Goal: Task Accomplishment & Management: Manage account settings

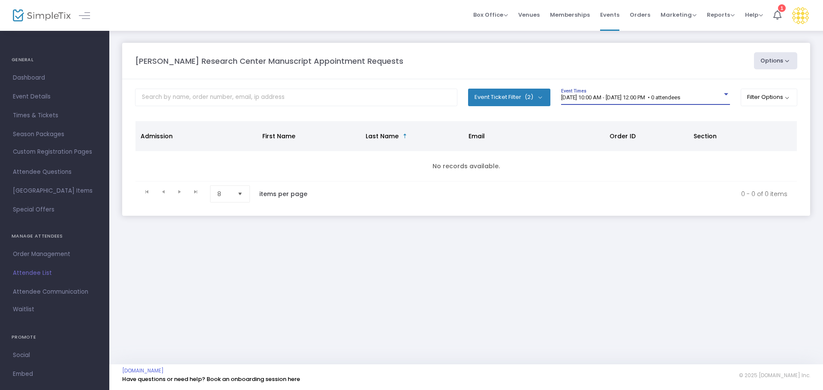
click at [614, 100] on span "[DATE] 10:00 AM - [DATE] 12:00 PM • 0 attendees" at bounding box center [620, 97] width 119 height 6
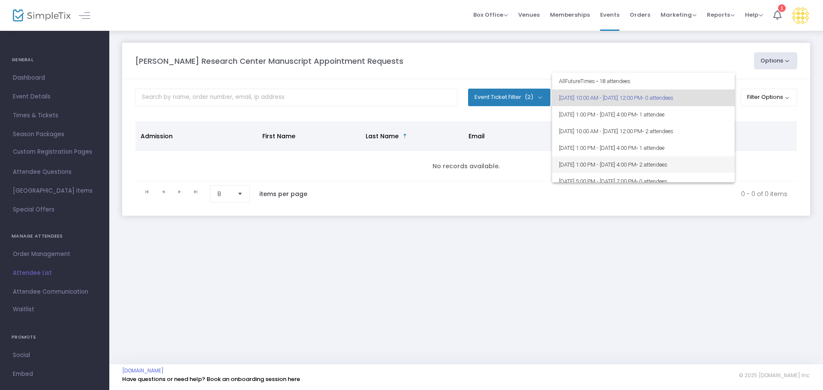
scroll to position [43, 0]
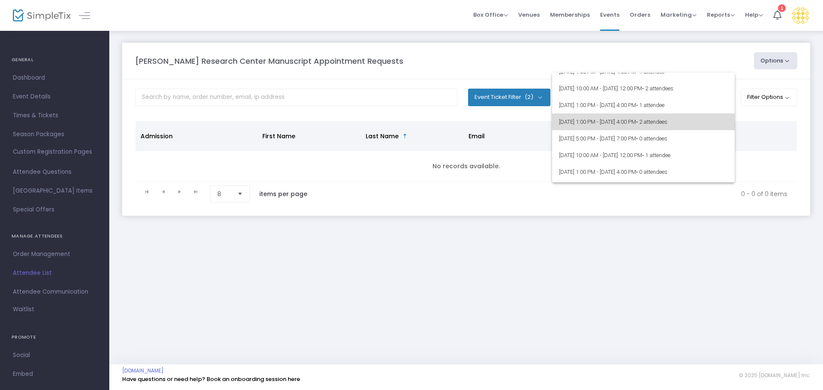
click at [646, 122] on span "[DATE] 1:00 PM - [DATE] 4:00 PM • 2 attendees" at bounding box center [643, 122] width 169 height 17
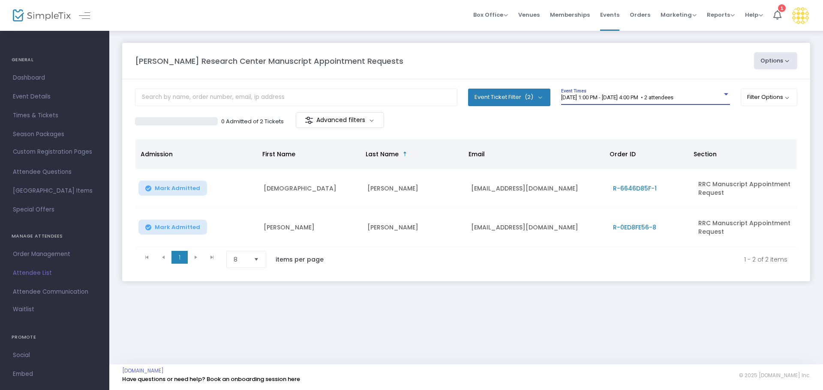
click at [629, 99] on span "[DATE] 1:00 PM - [DATE] 4:00 PM • 2 attendees" at bounding box center [617, 97] width 112 height 6
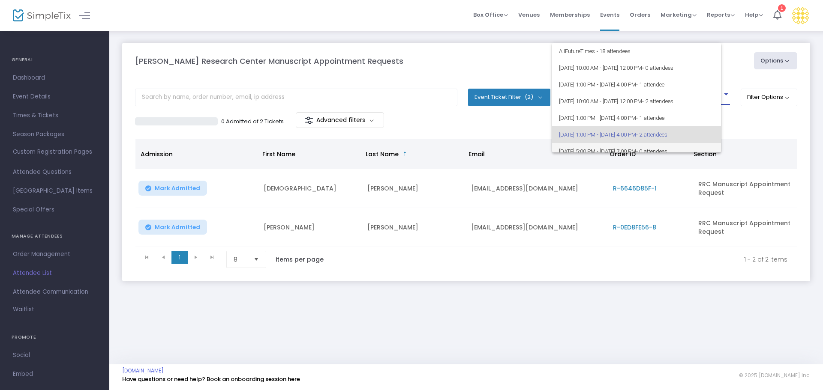
scroll to position [37, 0]
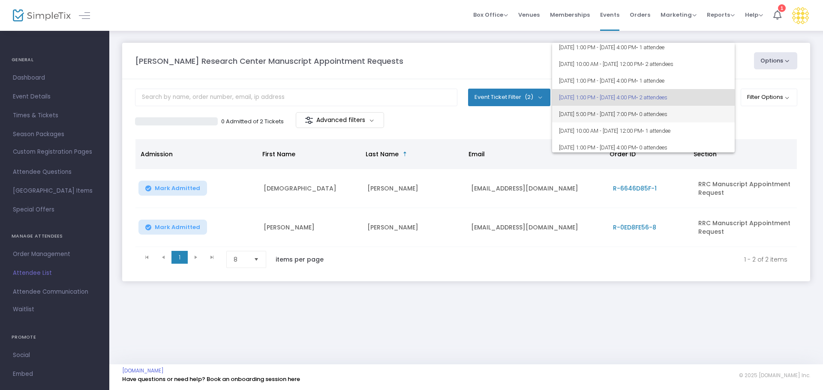
click at [615, 119] on span "[DATE] 5:00 PM - [DATE] 7:00 PM • 0 attendees" at bounding box center [643, 114] width 169 height 17
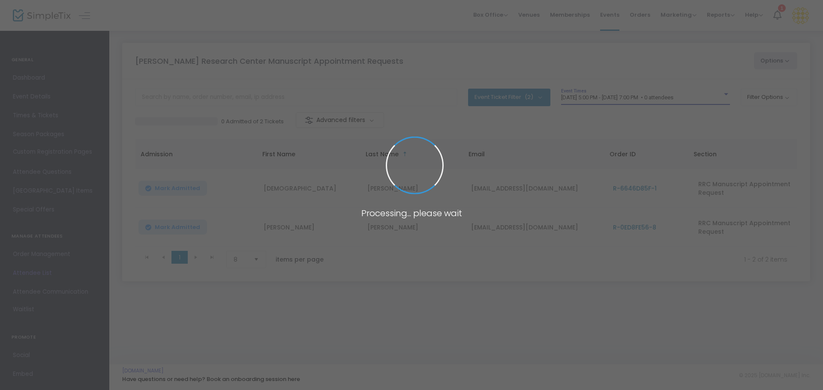
click at [615, 97] on span at bounding box center [411, 195] width 823 height 390
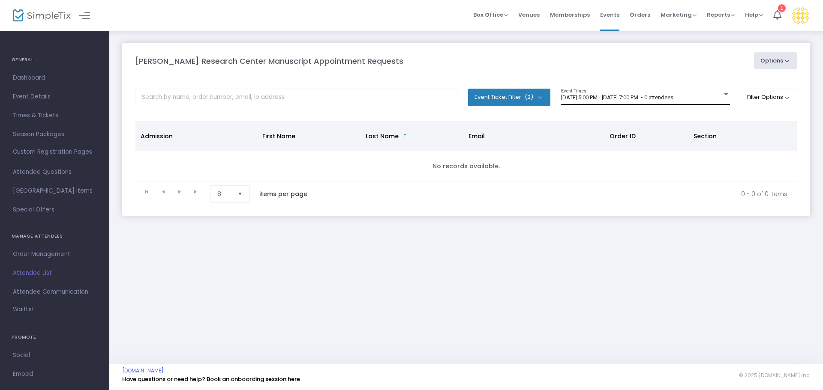
click at [622, 102] on div "[DATE] 5:00 PM - [DATE] 7:00 PM • 0 attendees Event Times" at bounding box center [645, 97] width 169 height 16
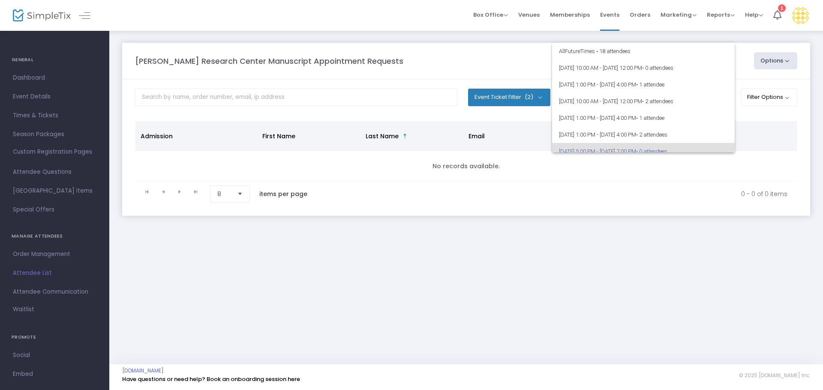
scroll to position [54, 0]
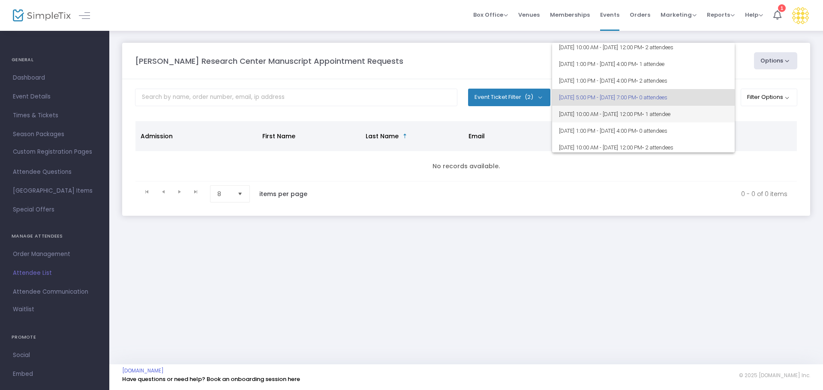
click at [652, 116] on span "[DATE] 10:00 AM - [DATE] 12:00 PM • 1 attendee" at bounding box center [643, 114] width 169 height 17
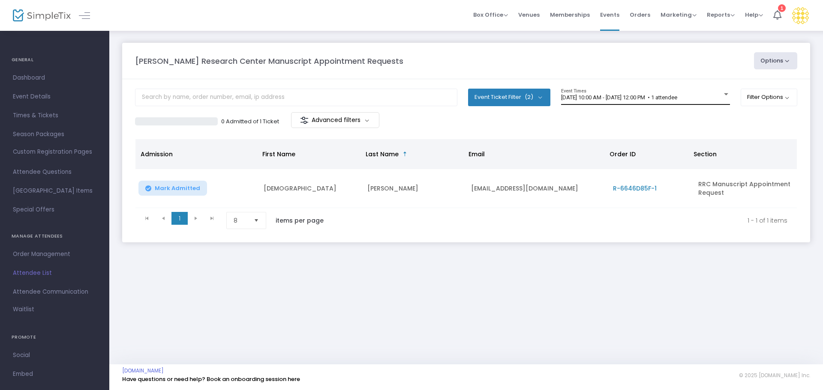
click at [664, 91] on div "[DATE] 10:00 AM - [DATE] 12:00 PM • 1 attendee Event Times" at bounding box center [645, 97] width 169 height 16
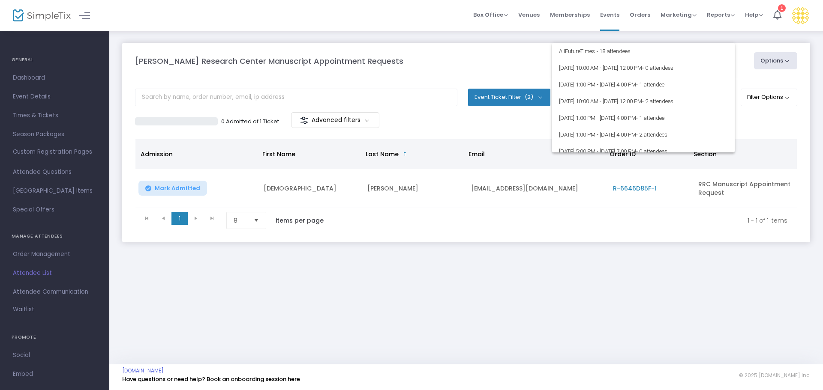
scroll to position [71, 0]
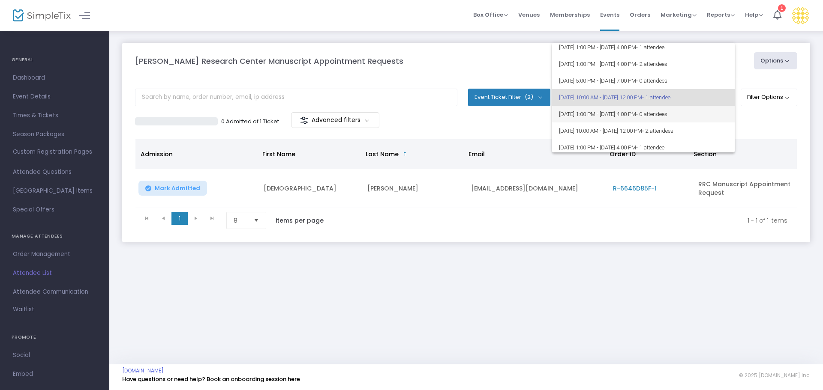
click at [664, 110] on span "[DATE] 1:00 PM - [DATE] 4:00 PM • 0 attendees" at bounding box center [643, 114] width 169 height 17
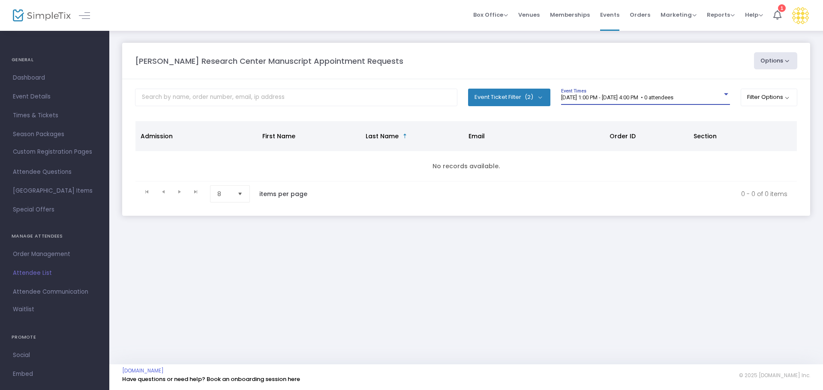
click at [658, 95] on span "[DATE] 1:00 PM - [DATE] 4:00 PM • 0 attendees" at bounding box center [617, 97] width 112 height 6
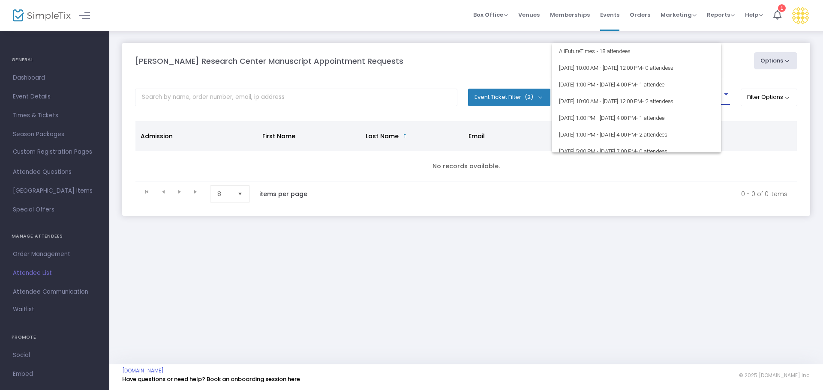
scroll to position [87, 0]
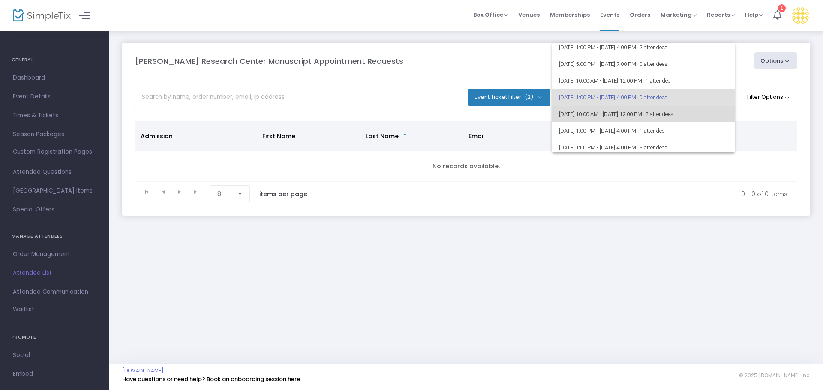
click at [667, 114] on span "[DATE] 10:00 AM - [DATE] 12:00 PM • 2 attendees" at bounding box center [643, 114] width 169 height 17
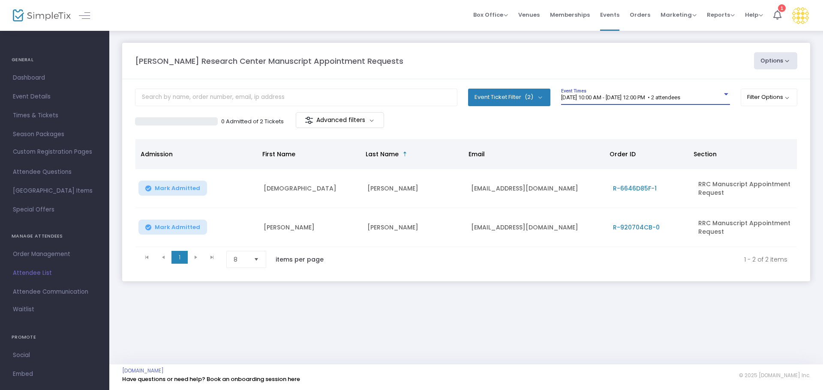
click at [657, 98] on span "[DATE] 10:00 AM - [DATE] 12:00 PM • 2 attendees" at bounding box center [620, 97] width 119 height 6
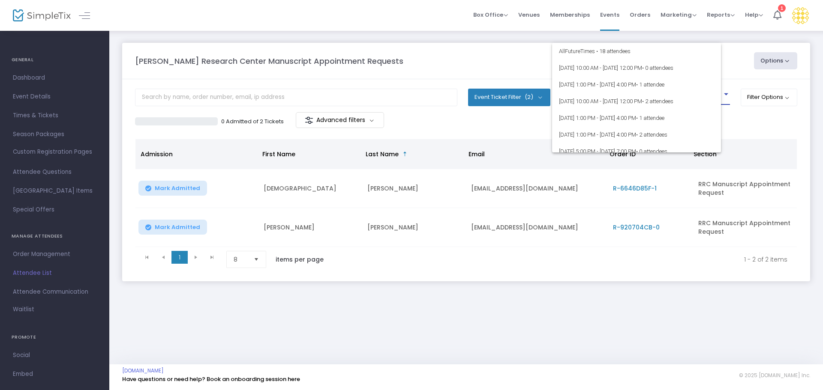
scroll to position [104, 0]
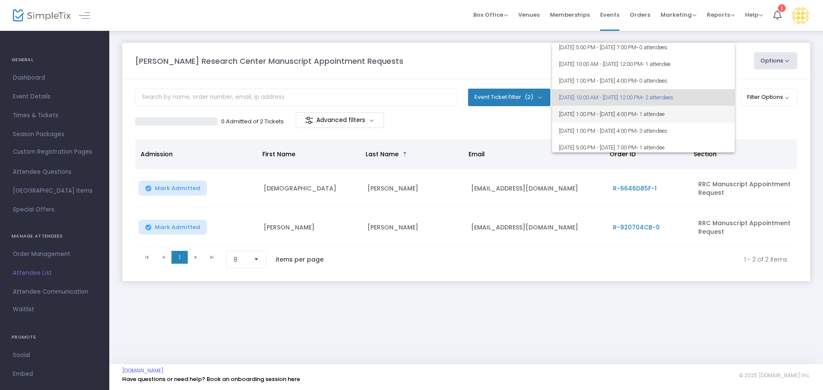
click at [659, 119] on span "[DATE] 1:00 PM - [DATE] 4:00 PM • 1 attendee" at bounding box center [643, 114] width 169 height 17
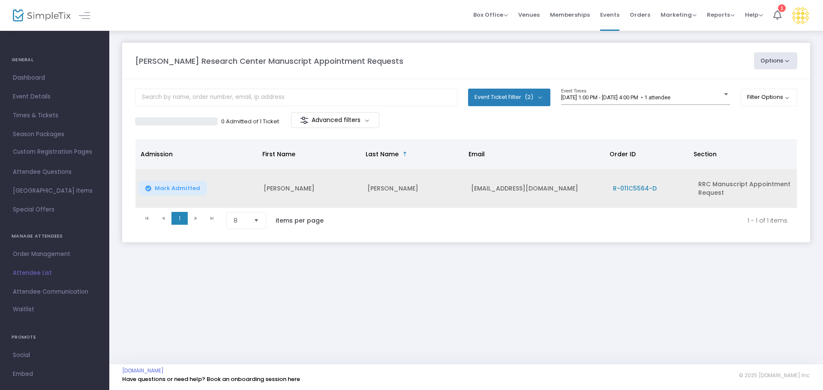
click at [519, 191] on td "[EMAIL_ADDRESS][DOMAIN_NAME]" at bounding box center [537, 188] width 142 height 39
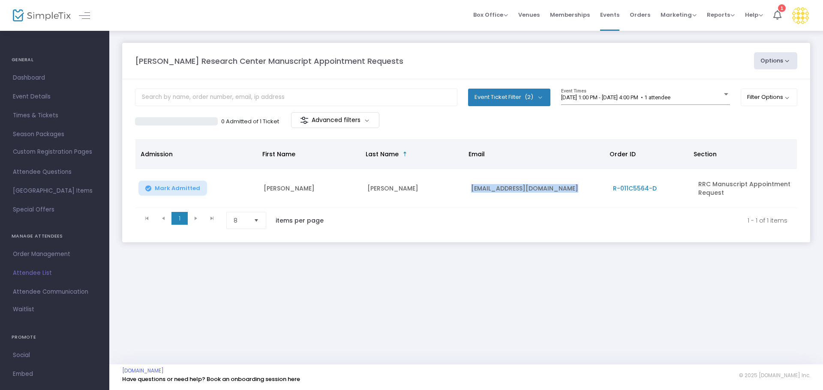
copy td "[EMAIL_ADDRESS][DOMAIN_NAME]"
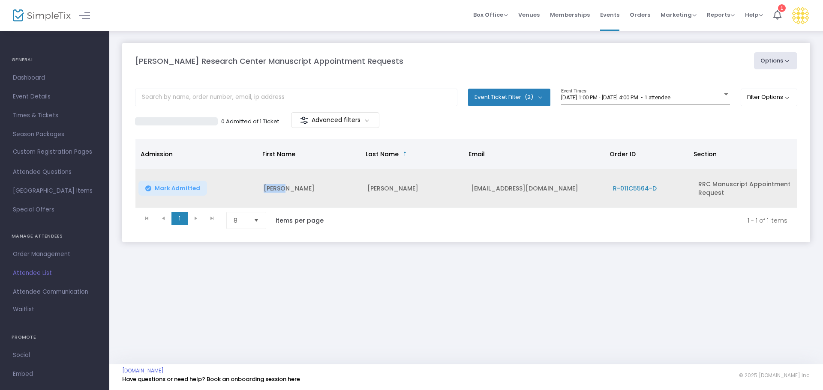
drag, startPoint x: 293, startPoint y: 186, endPoint x: 261, endPoint y: 186, distance: 32.1
click at [261, 186] on td "[PERSON_NAME]" at bounding box center [310, 188] width 104 height 39
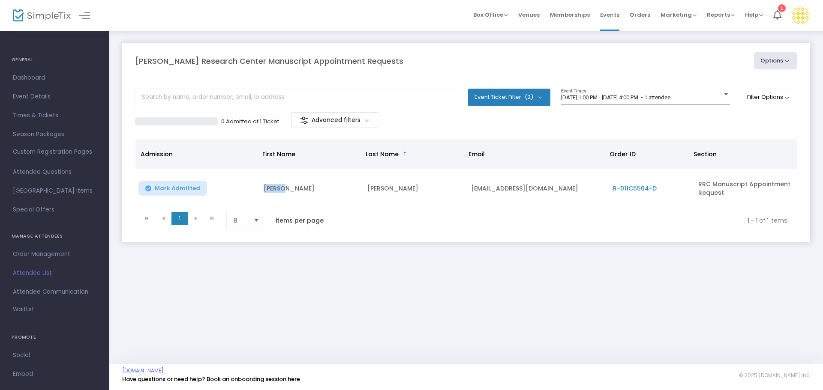
copy td "[PERSON_NAME]"
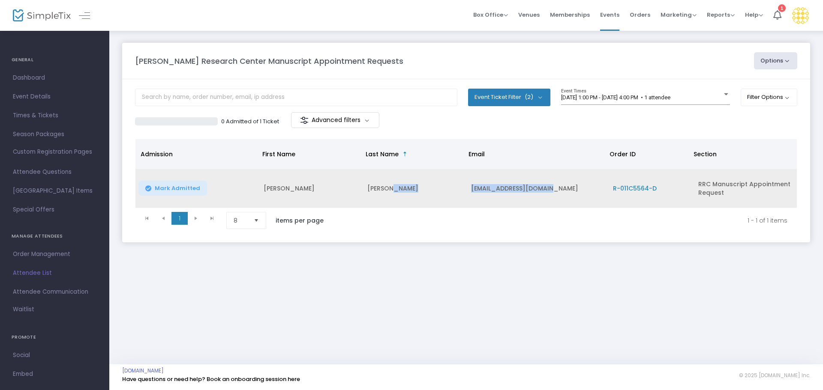
drag, startPoint x: 553, startPoint y: 191, endPoint x: 453, endPoint y: 190, distance: 100.7
click at [453, 190] on tr "[PERSON_NAME] [PERSON_NAME] [EMAIL_ADDRESS][DOMAIN_NAME] R-011C5564-D RRC Manus…" at bounding box center [465, 188] width 661 height 39
copy tr "[EMAIL_ADDRESS][DOMAIN_NAME]"
